Goal: Check status: Check status

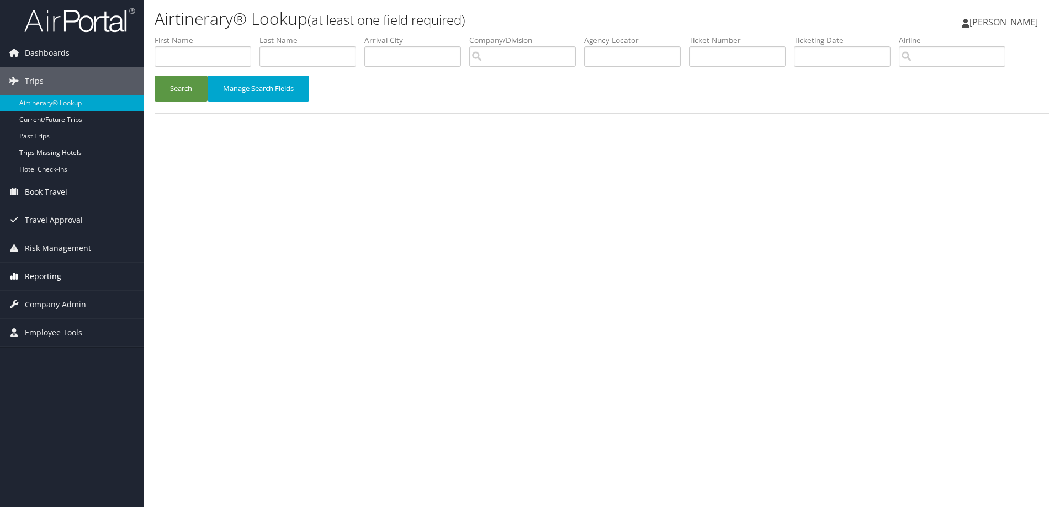
click at [33, 275] on span "Reporting" at bounding box center [43, 277] width 36 height 28
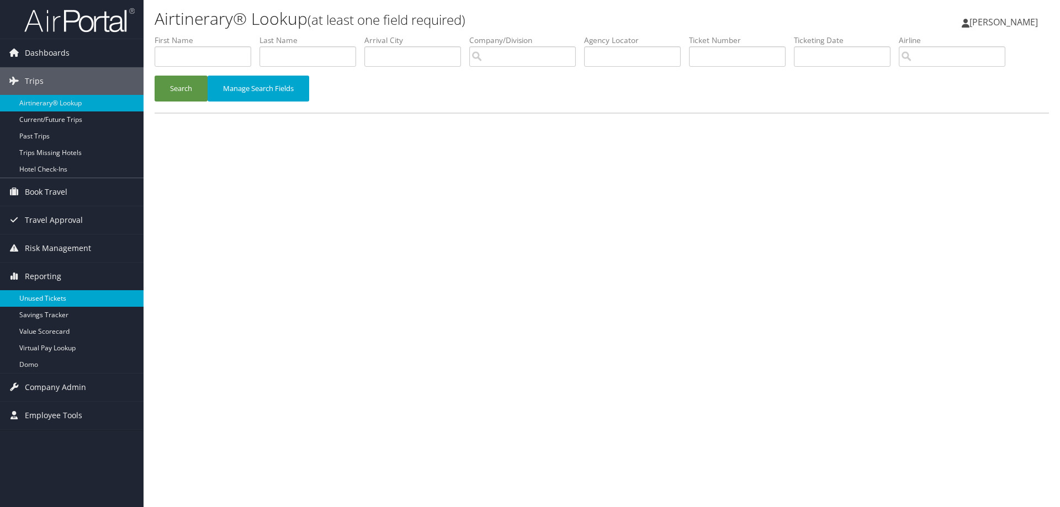
click at [35, 301] on link "Unused Tickets" at bounding box center [72, 298] width 144 height 17
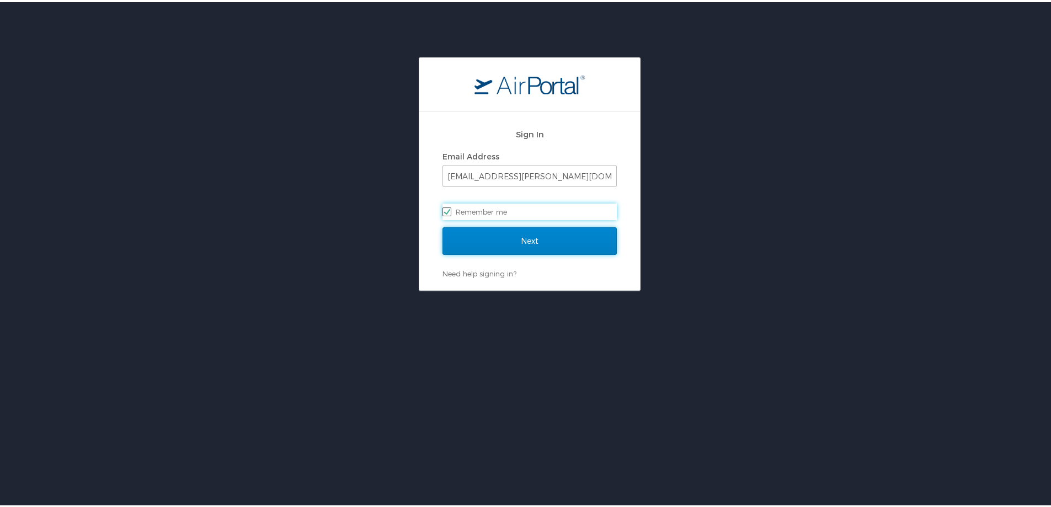
click at [537, 234] on input "Next" at bounding box center [530, 239] width 174 height 28
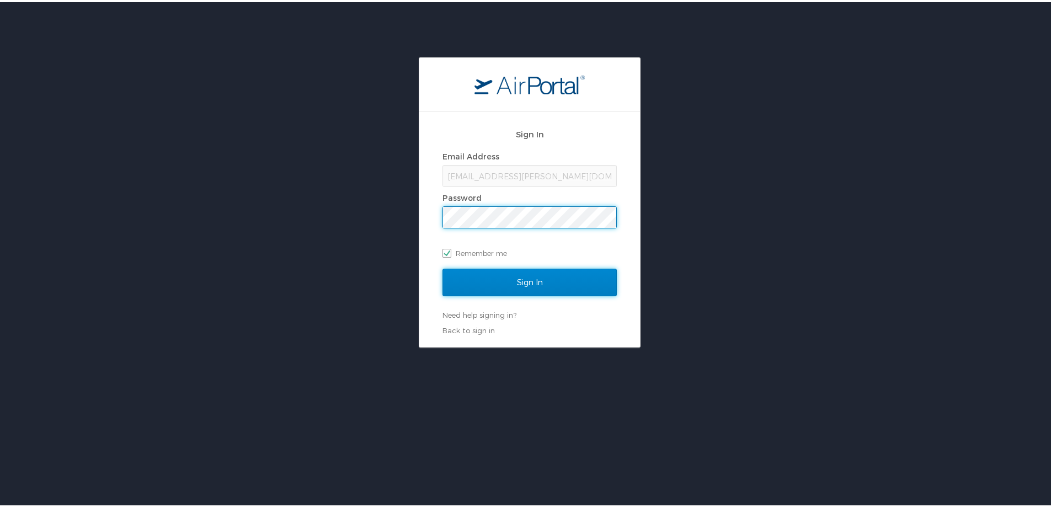
click at [522, 286] on input "Sign In" at bounding box center [530, 281] width 174 height 28
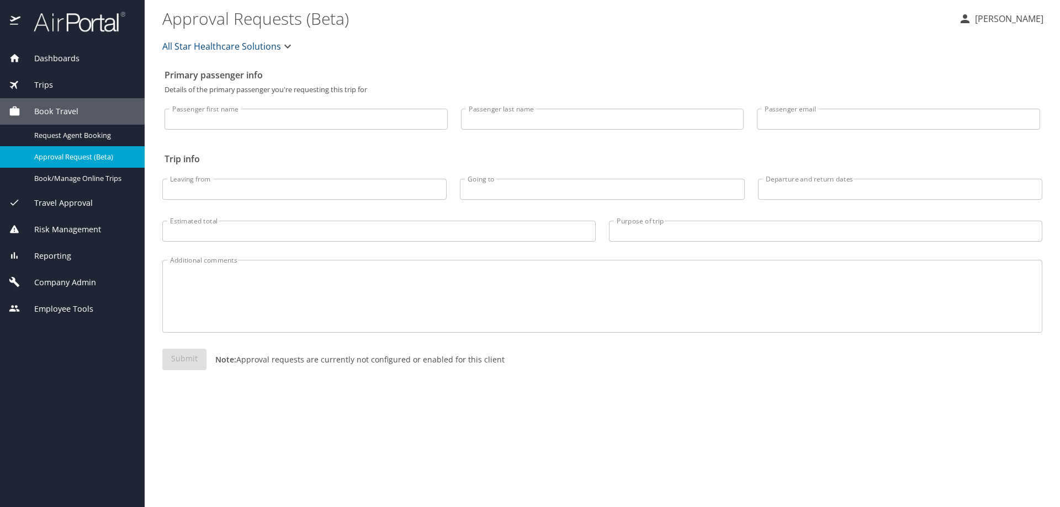
click at [49, 256] on span "Reporting" at bounding box center [45, 256] width 51 height 12
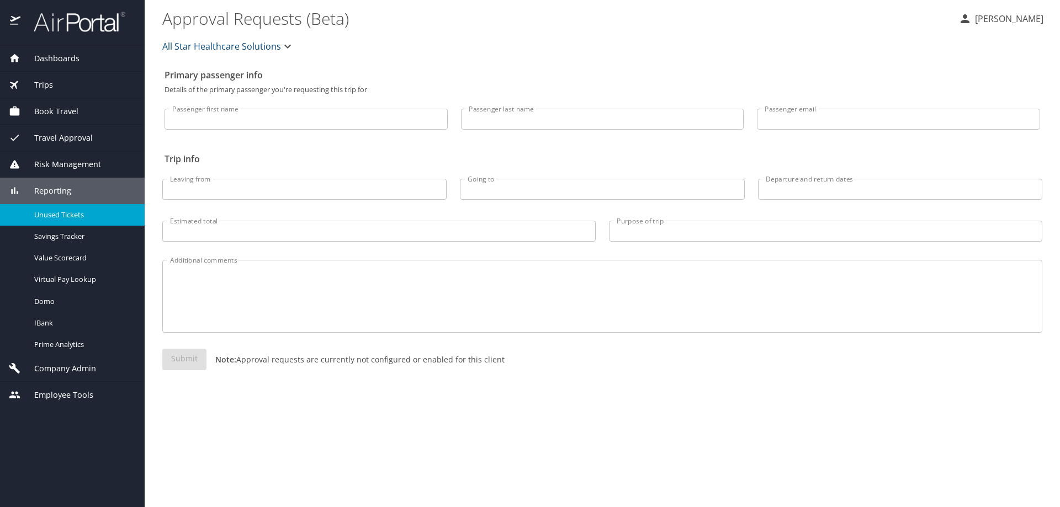
click at [53, 220] on div "Unused Tickets" at bounding box center [72, 215] width 127 height 13
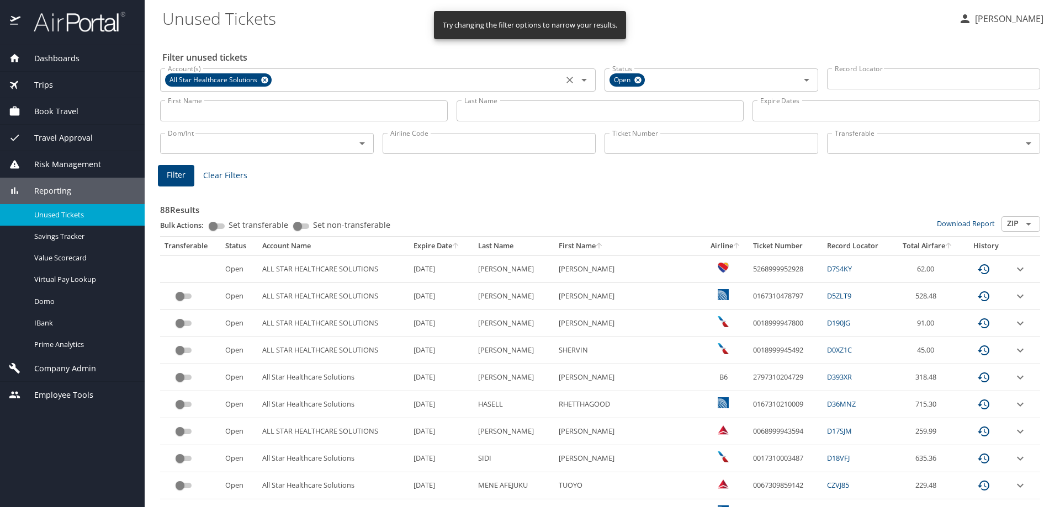
click at [267, 81] on icon at bounding box center [264, 80] width 7 height 7
click at [485, 114] on input "Last Name" at bounding box center [600, 110] width 288 height 21
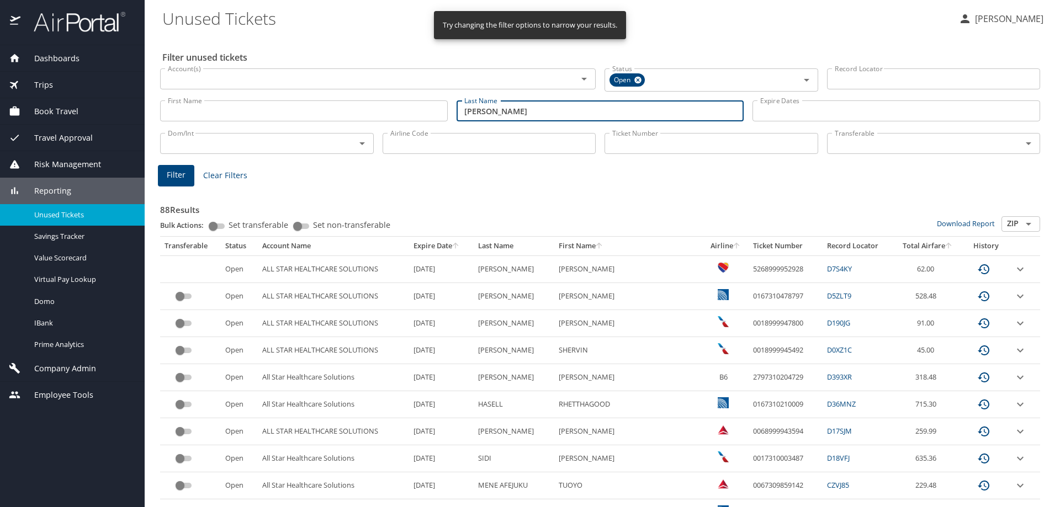
type input "rieser"
click at [176, 169] on span "Filter" at bounding box center [176, 175] width 19 height 14
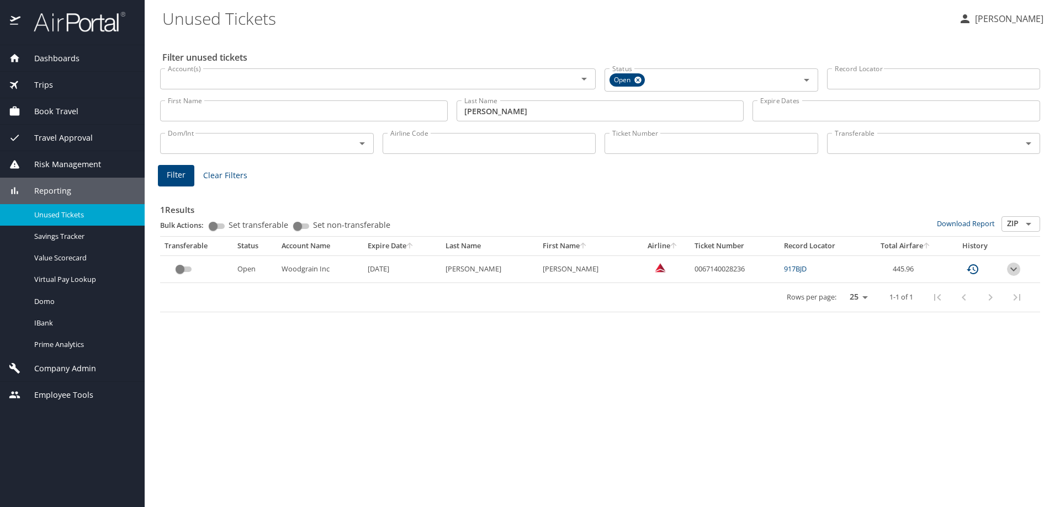
click at [1014, 268] on icon "expand row" at bounding box center [1013, 269] width 7 height 4
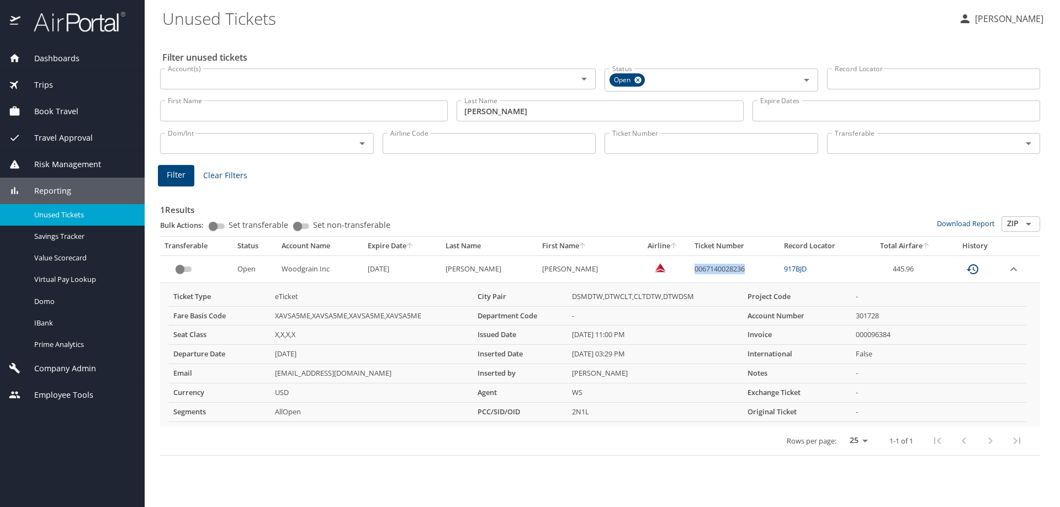
drag, startPoint x: 729, startPoint y: 270, endPoint x: 677, endPoint y: 274, distance: 52.6
click at [690, 274] on td "0067140028236" at bounding box center [734, 269] width 89 height 27
copy td "0067140028236"
click at [50, 161] on span "Risk Management" at bounding box center [60, 164] width 81 height 12
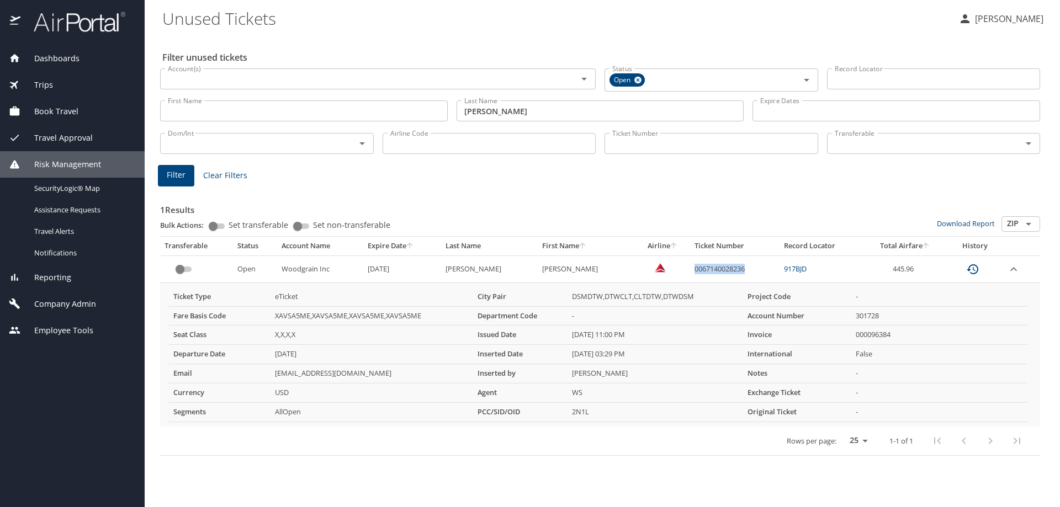
click at [68, 132] on span "Travel Approval" at bounding box center [56, 138] width 72 height 12
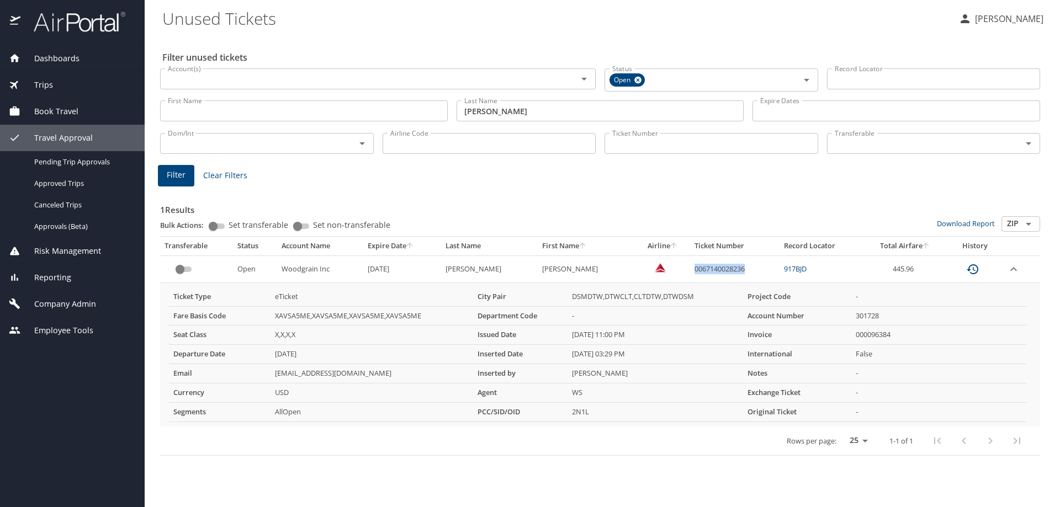
click at [59, 109] on span "Book Travel" at bounding box center [49, 111] width 58 height 12
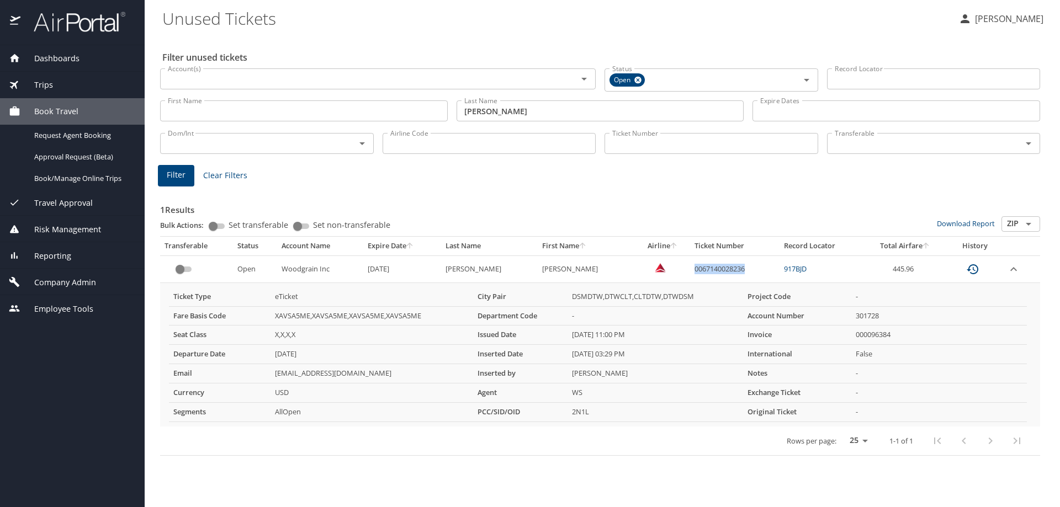
click at [51, 79] on span "Trips" at bounding box center [36, 85] width 33 height 12
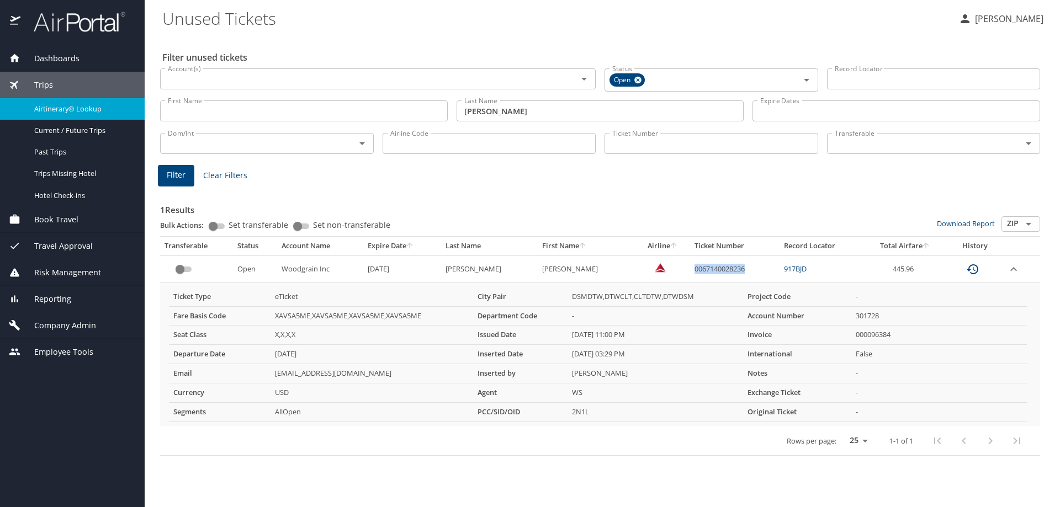
click at [60, 104] on span "Airtinerary® Lookup" at bounding box center [82, 109] width 97 height 10
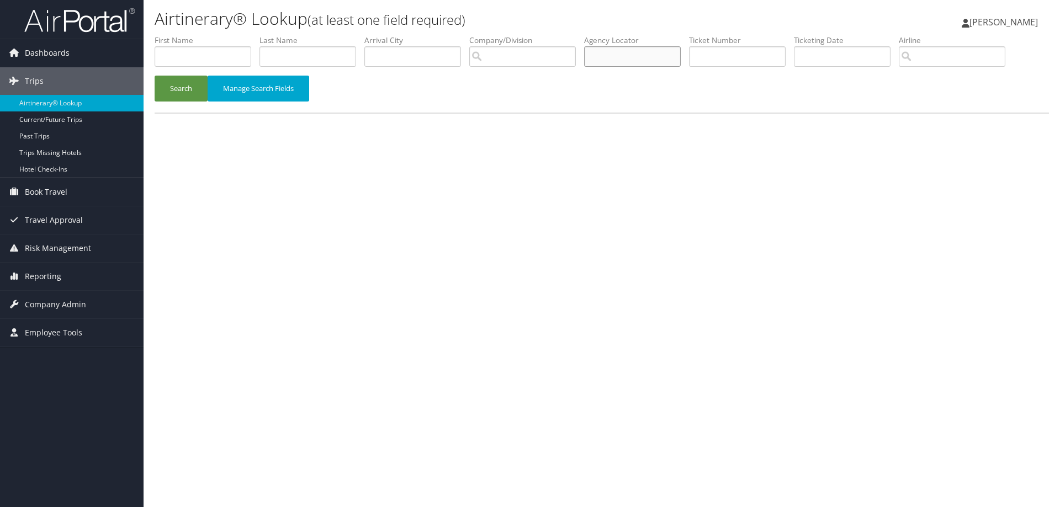
click at [666, 59] on input "text" at bounding box center [632, 56] width 97 height 20
paste input "D82GRK"
type input "D82GRK"
click at [177, 88] on button "Search" at bounding box center [181, 89] width 53 height 26
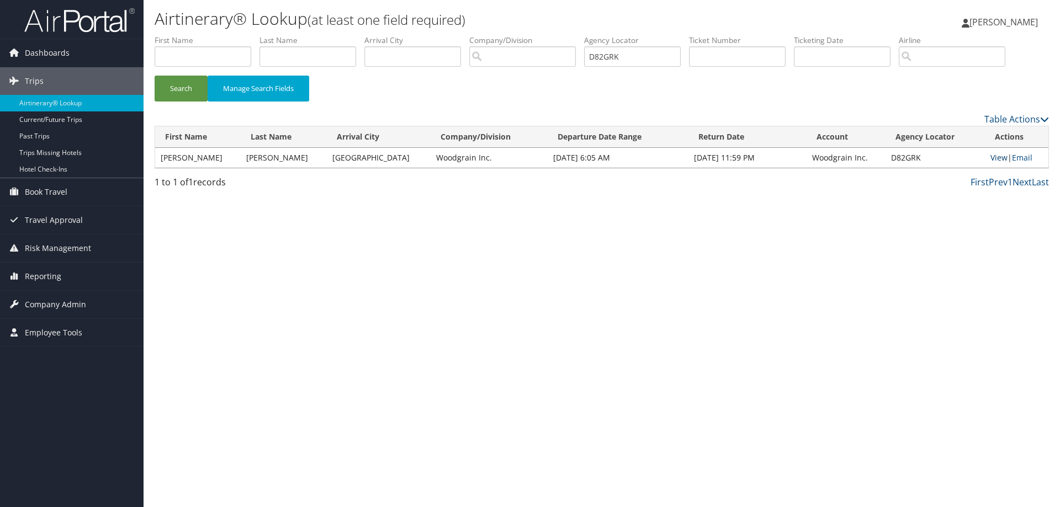
click at [995, 158] on link "View" at bounding box center [998, 157] width 17 height 10
click at [990, 154] on link "View" at bounding box center [998, 157] width 17 height 10
click at [88, 36] on li at bounding box center [72, 19] width 144 height 39
click at [84, 22] on img at bounding box center [79, 20] width 110 height 26
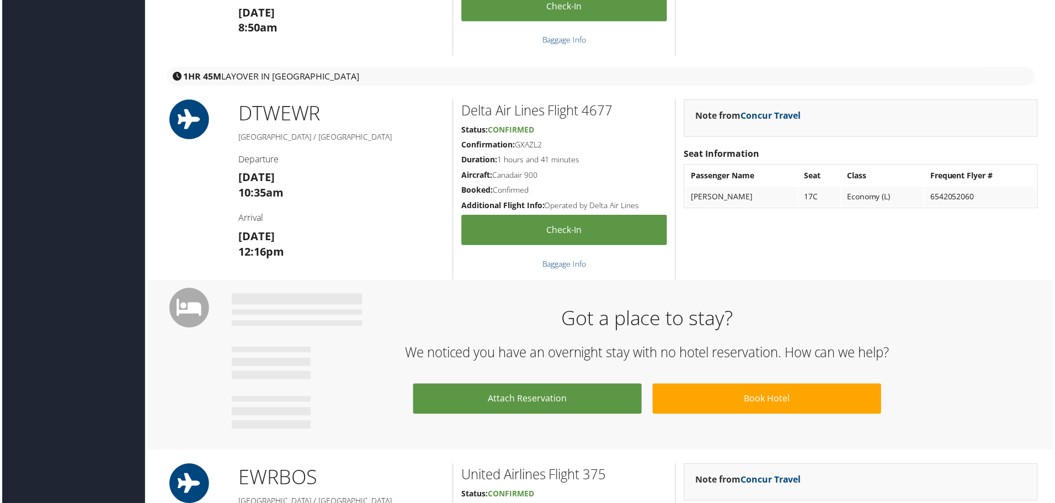
scroll to position [552, 0]
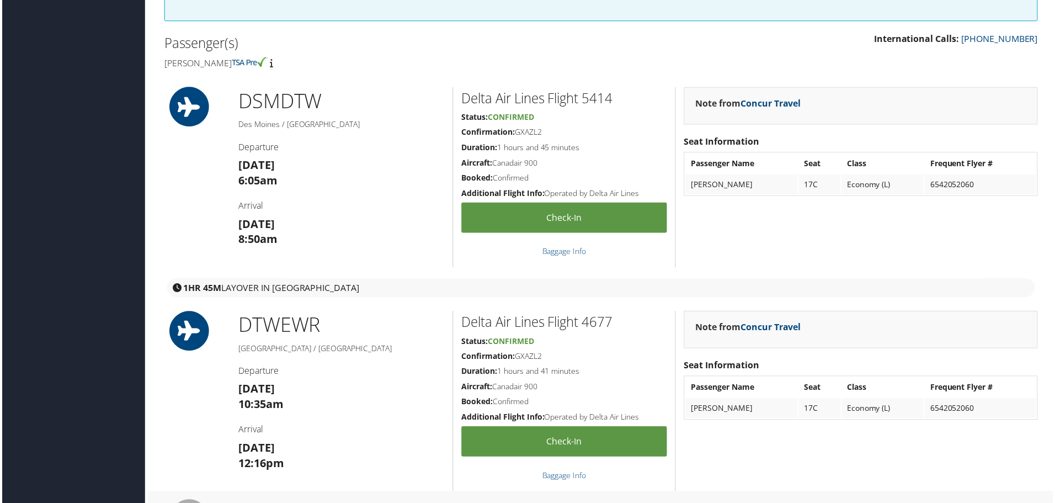
scroll to position [331, 0]
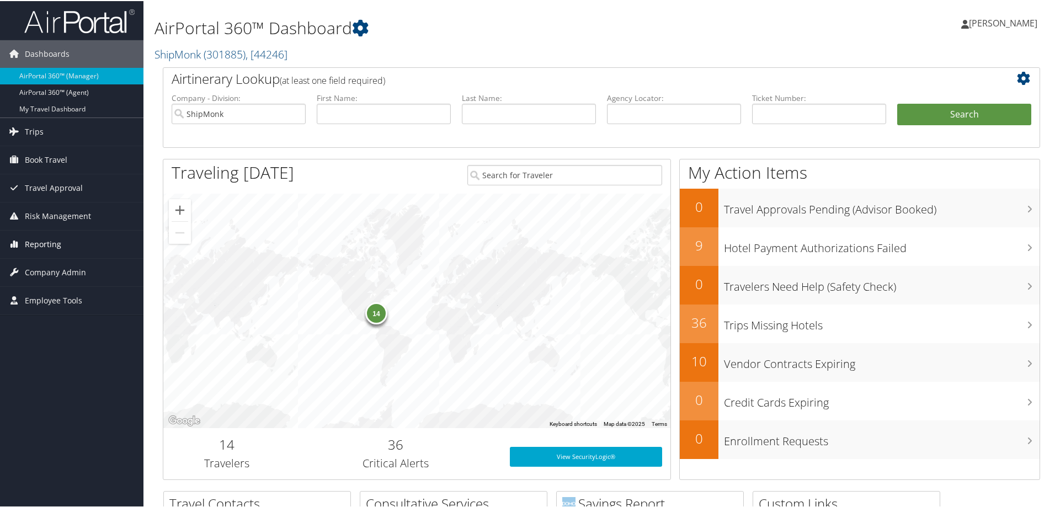
click at [56, 242] on span "Reporting" at bounding box center [43, 244] width 36 height 28
click at [47, 134] on link "Trips" at bounding box center [72, 131] width 144 height 28
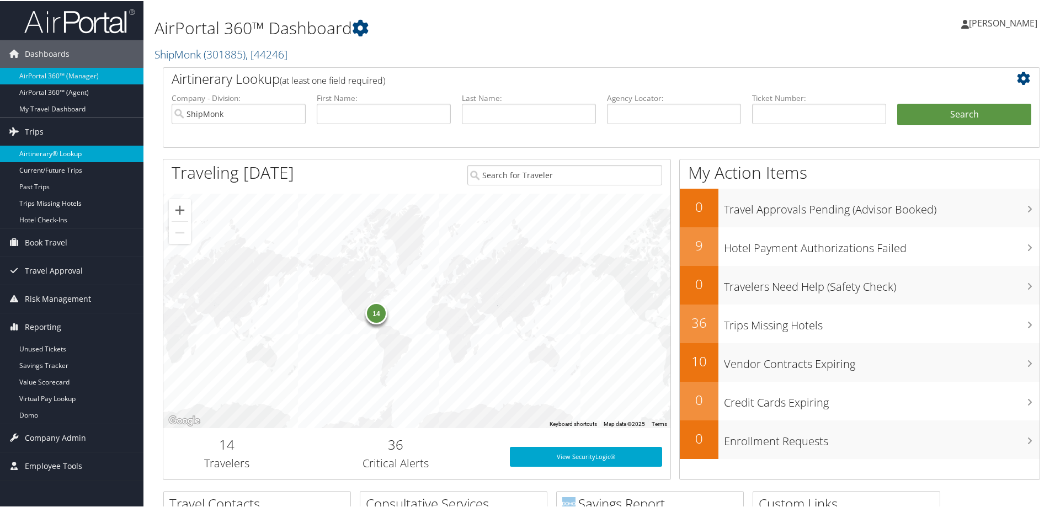
click at [42, 158] on link "Airtinerary® Lookup" at bounding box center [72, 153] width 144 height 17
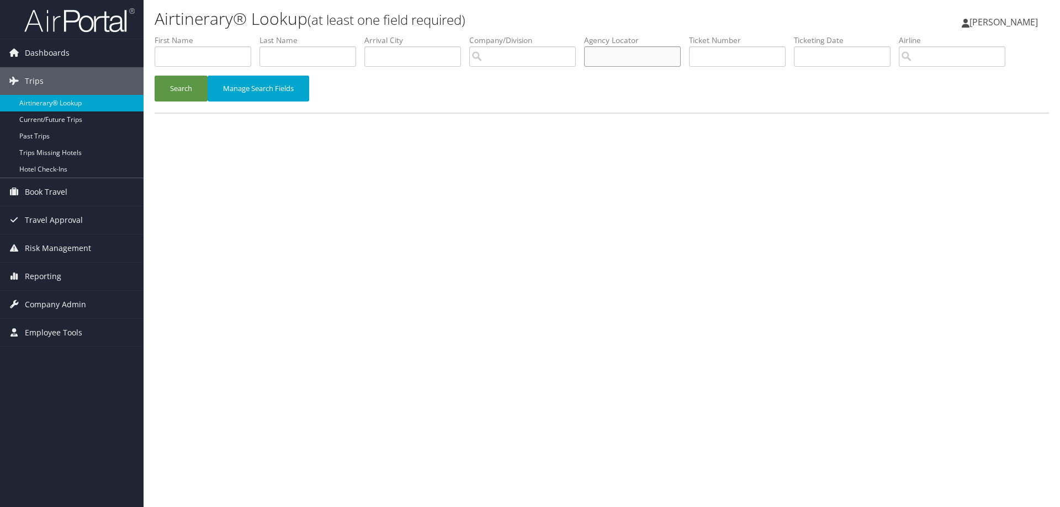
click at [607, 60] on input "text" at bounding box center [632, 56] width 97 height 20
type input "D82GRK"
click at [182, 104] on div "Search Manage Search Fields" at bounding box center [601, 94] width 911 height 37
click at [182, 92] on button "Search" at bounding box center [181, 89] width 53 height 26
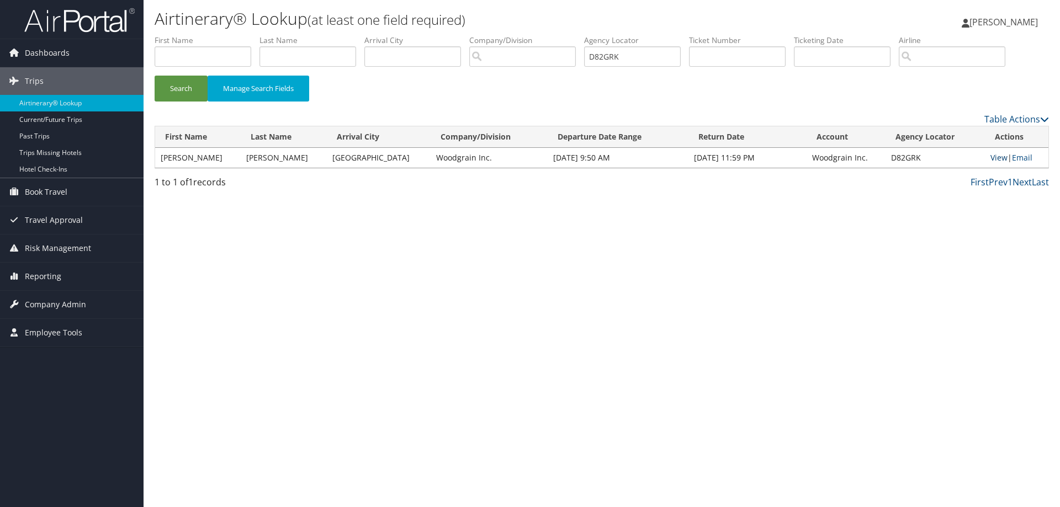
click at [997, 160] on link "View" at bounding box center [998, 157] width 17 height 10
click at [110, 20] on img at bounding box center [79, 20] width 110 height 26
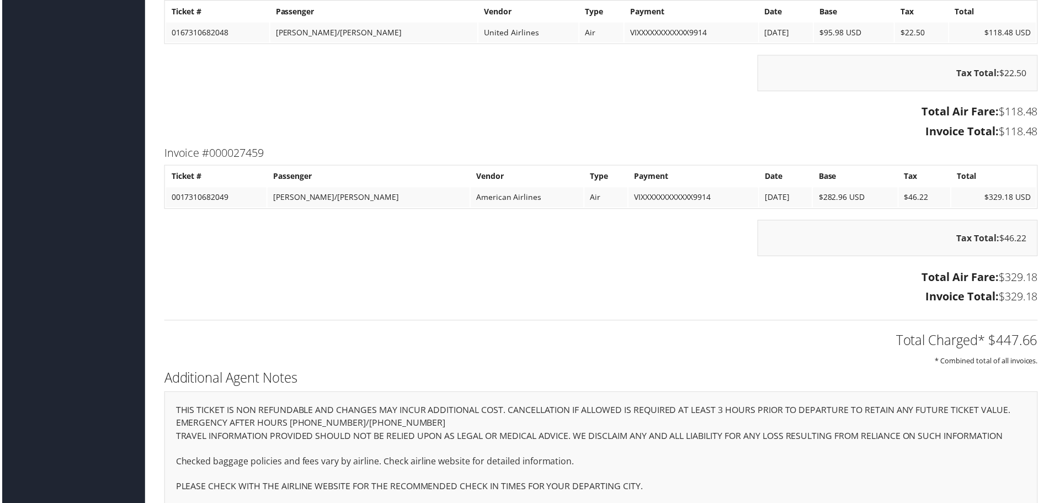
scroll to position [1214, 0]
